Goal: Information Seeking & Learning: Learn about a topic

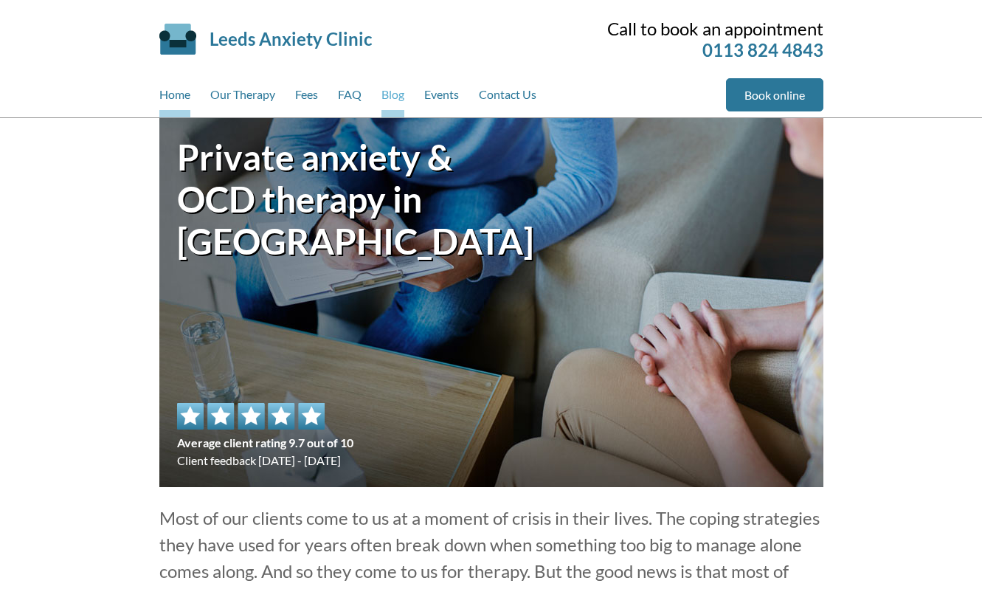
click at [403, 92] on link "Blog" at bounding box center [393, 97] width 23 height 39
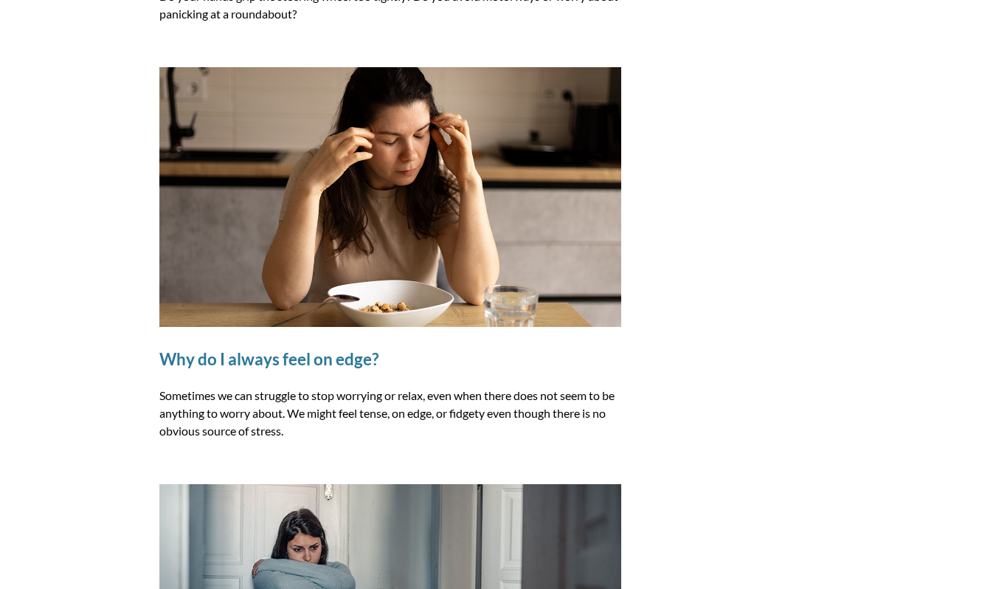
scroll to position [553, 0]
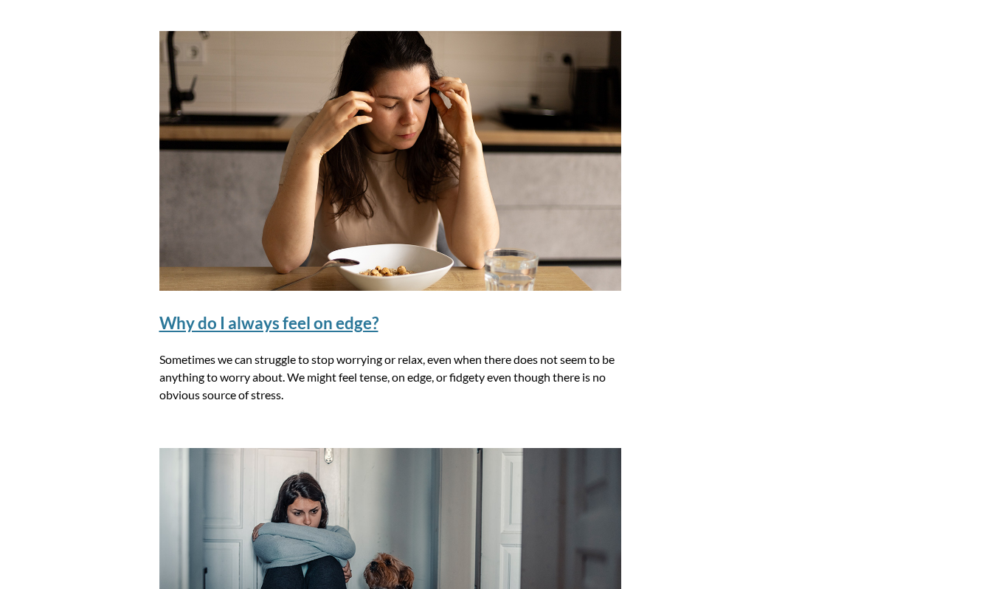
click at [302, 324] on link "Why do I always feel on edge?" at bounding box center [268, 323] width 219 height 20
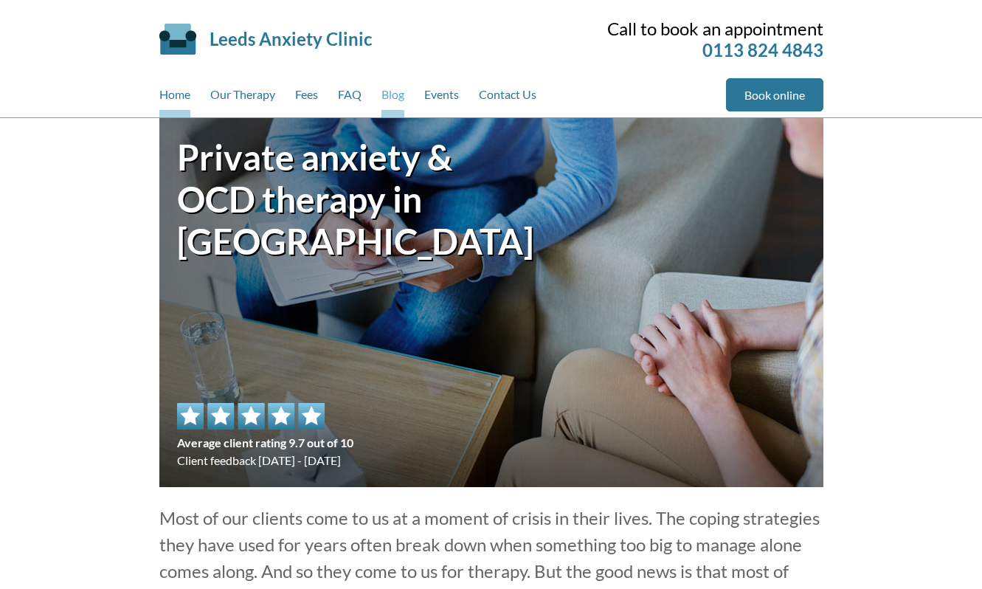
click at [388, 98] on link "Blog" at bounding box center [393, 97] width 23 height 39
